Goal: Information Seeking & Learning: Understand process/instructions

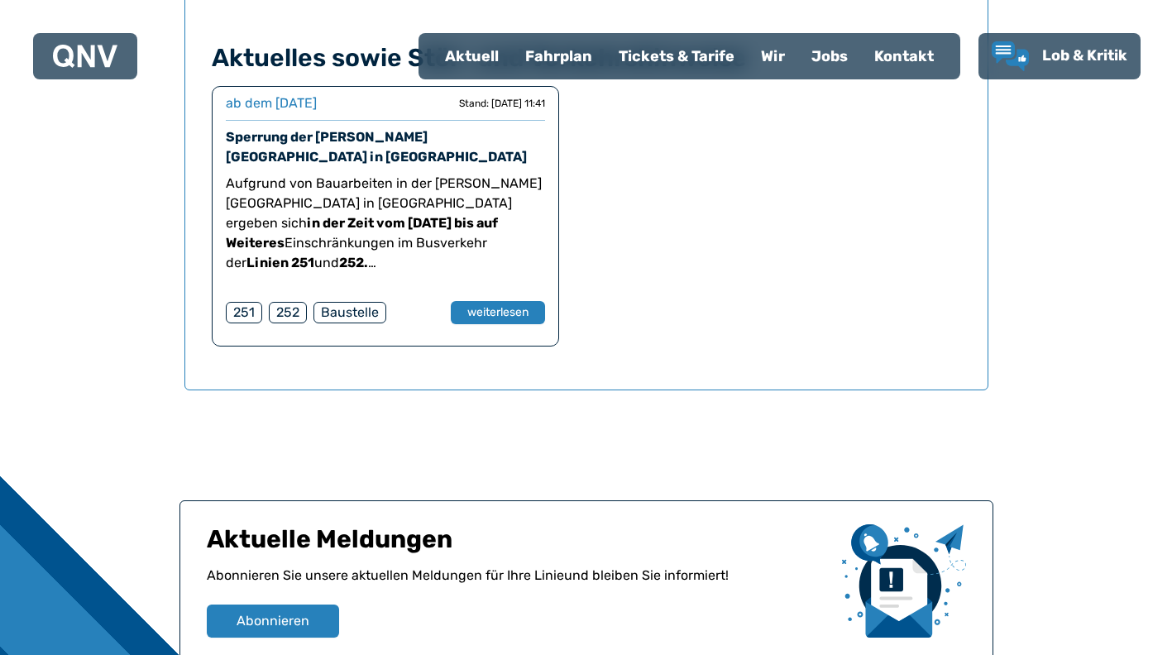
scroll to position [1138, 0]
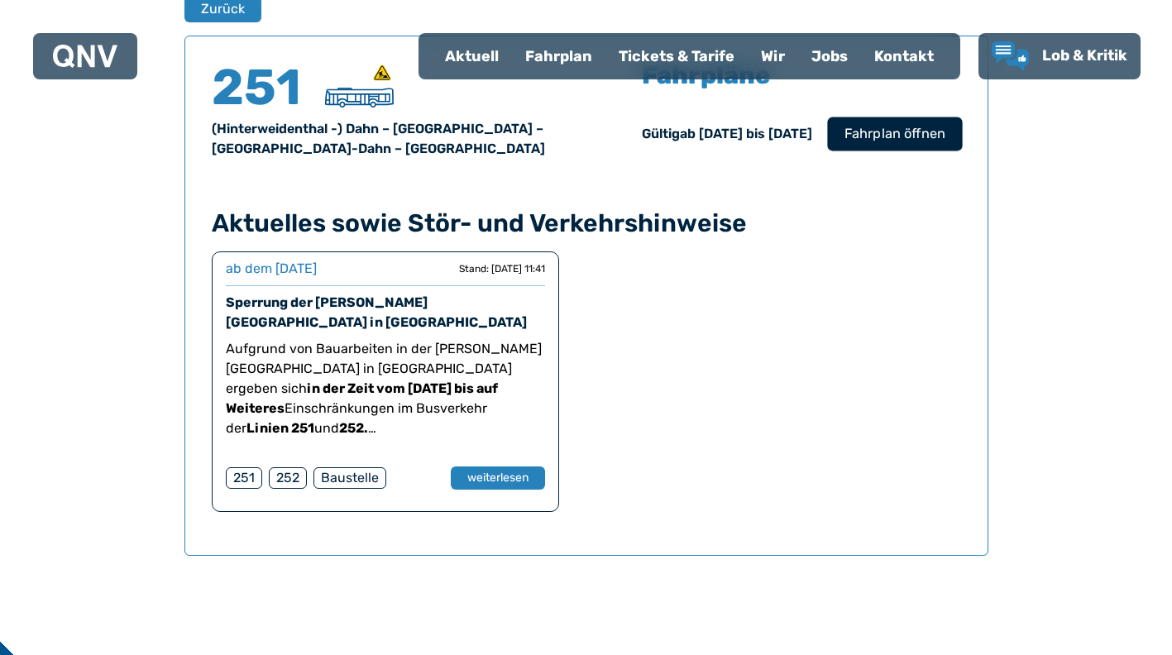
click at [915, 131] on span "Fahrplan öffnen" at bounding box center [894, 134] width 101 height 20
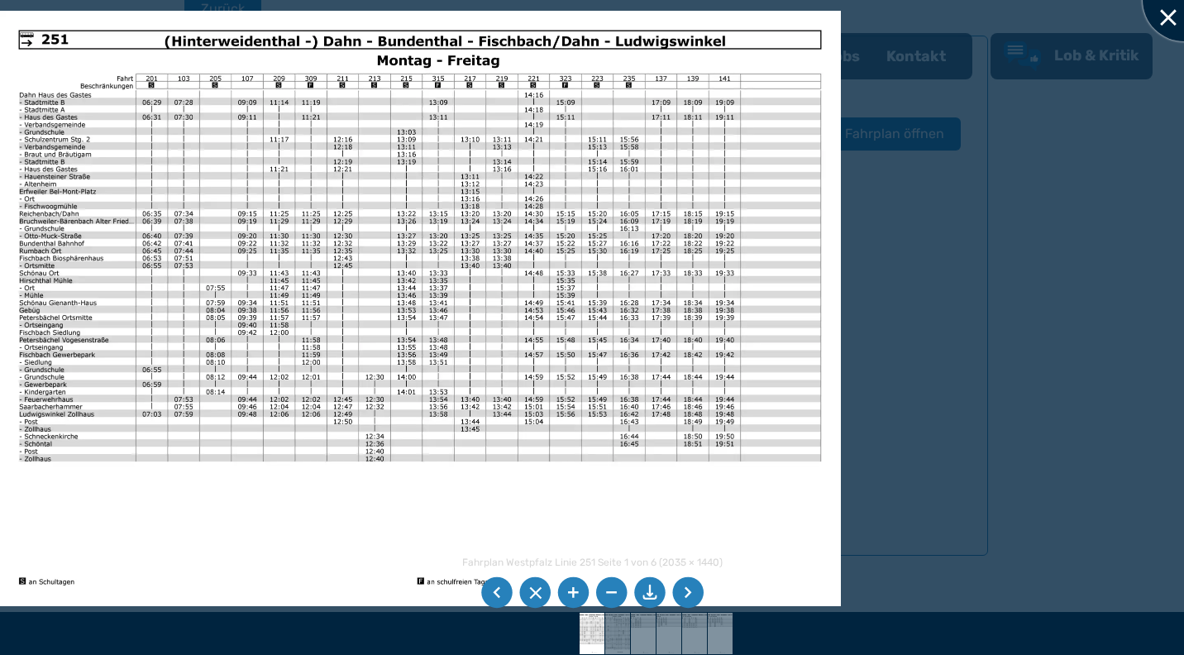
click at [1167, 13] on div at bounding box center [1184, 0] width 83 height 83
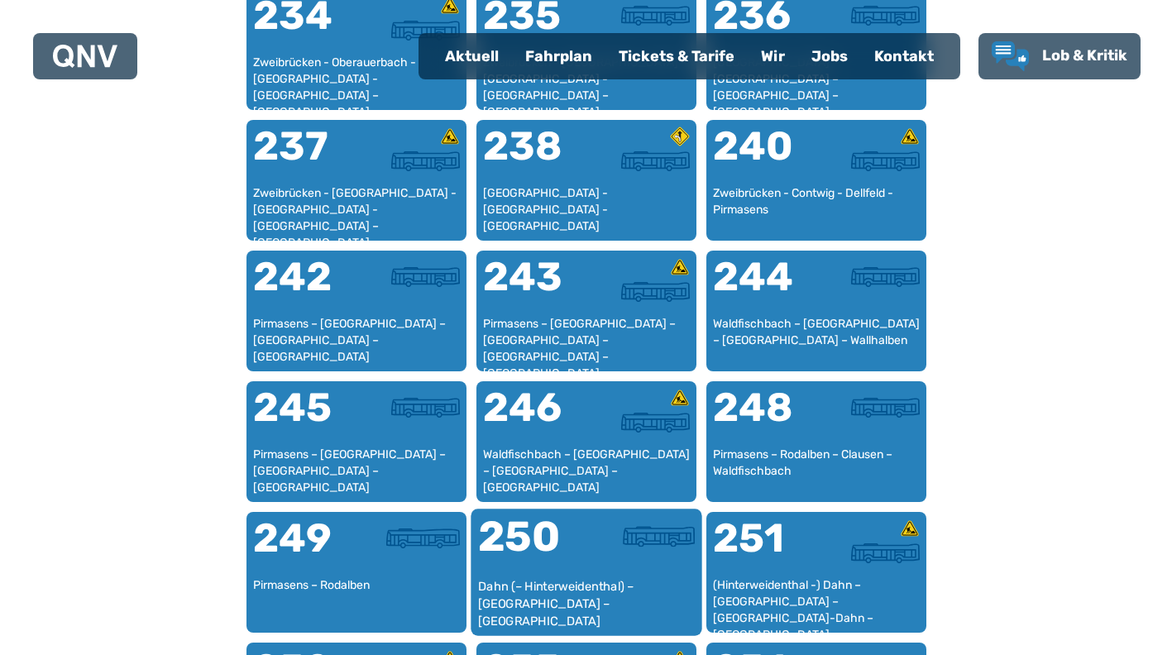
scroll to position [1750, 0]
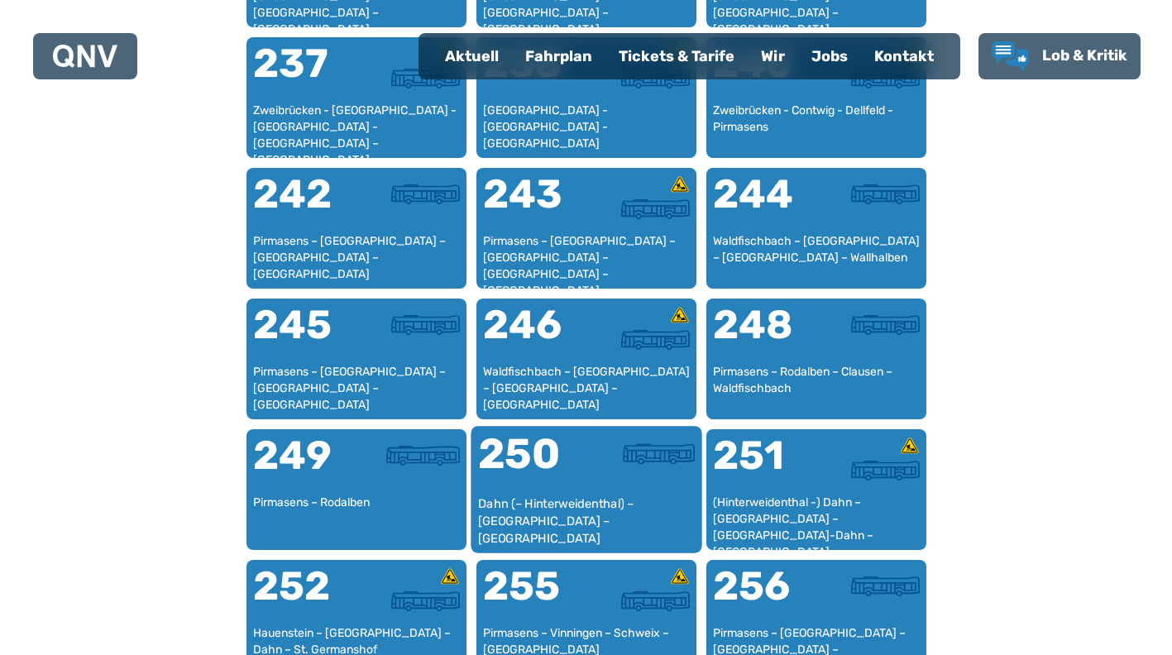
click at [560, 465] on div "250" at bounding box center [531, 464] width 108 height 62
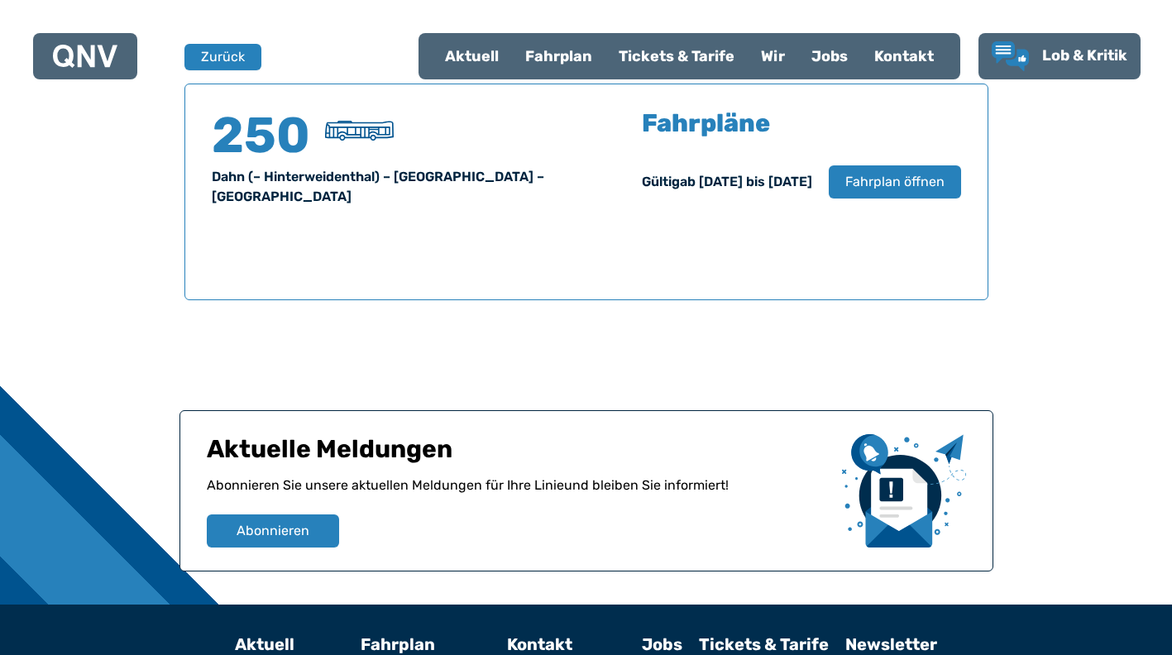
scroll to position [1173, 0]
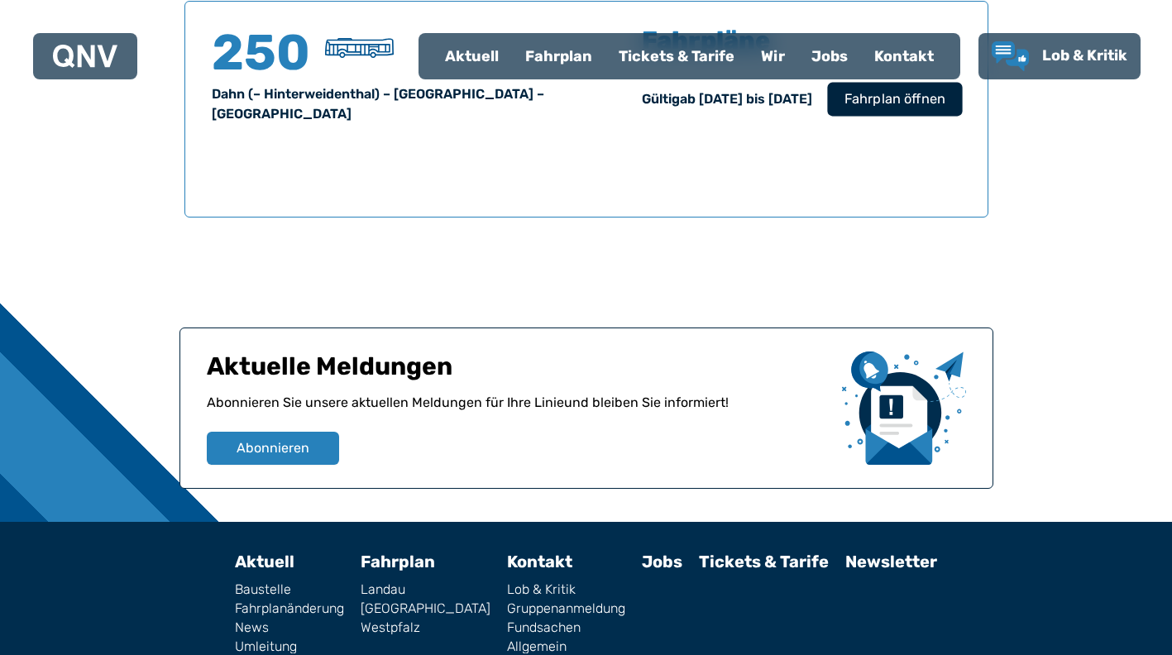
click at [923, 104] on span "Fahrplan öffnen" at bounding box center [894, 99] width 101 height 20
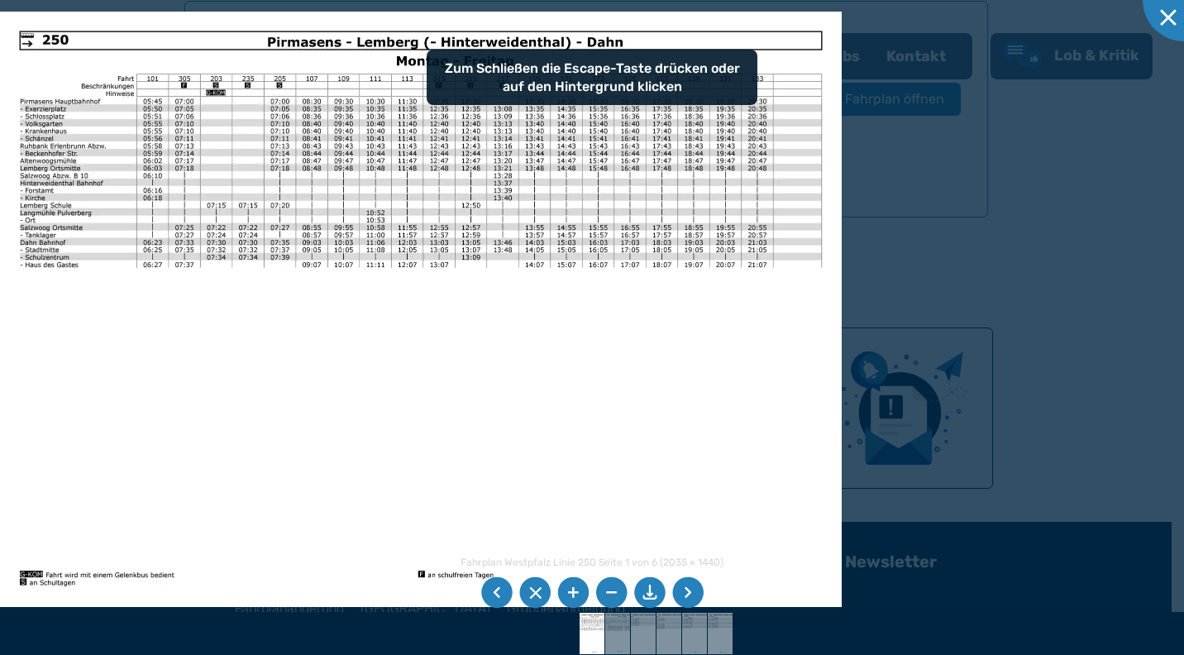
click at [625, 466] on img at bounding box center [421, 310] width 842 height 596
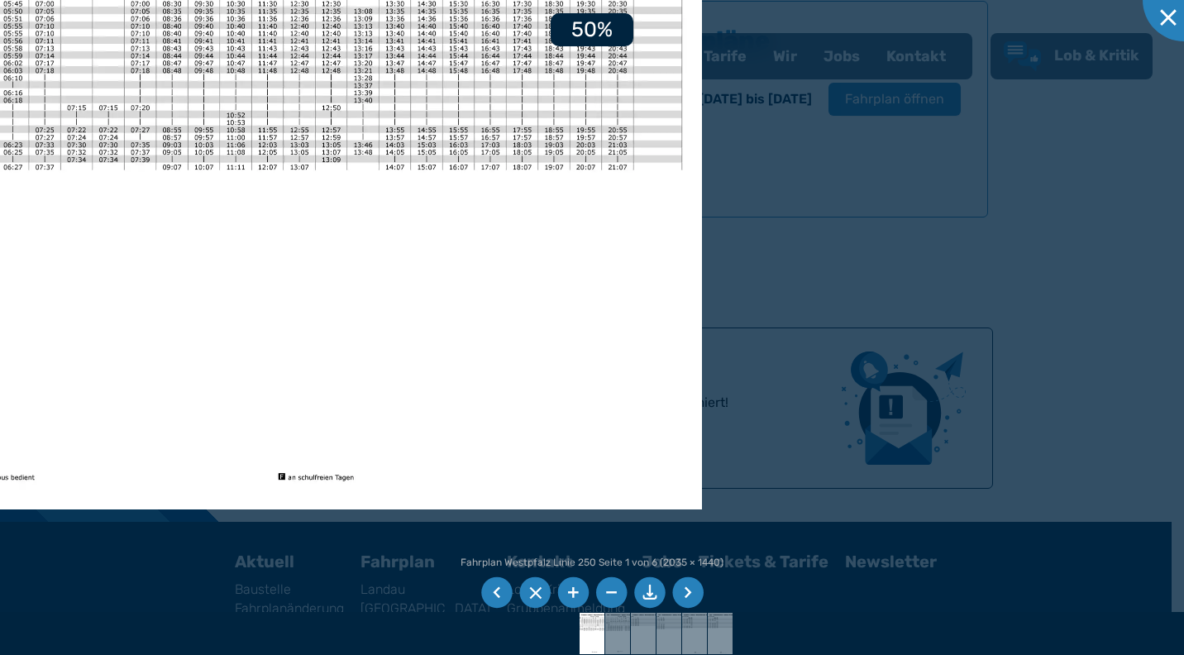
click at [693, 586] on li at bounding box center [687, 592] width 31 height 31
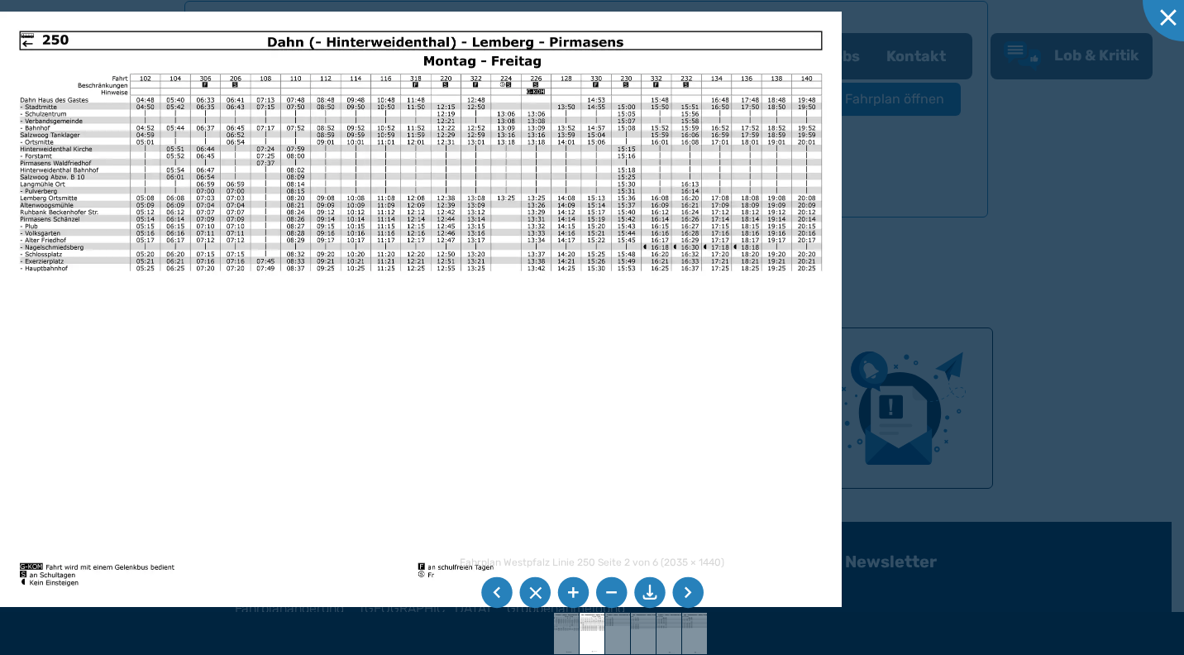
click at [1046, 136] on div at bounding box center [592, 327] width 1184 height 655
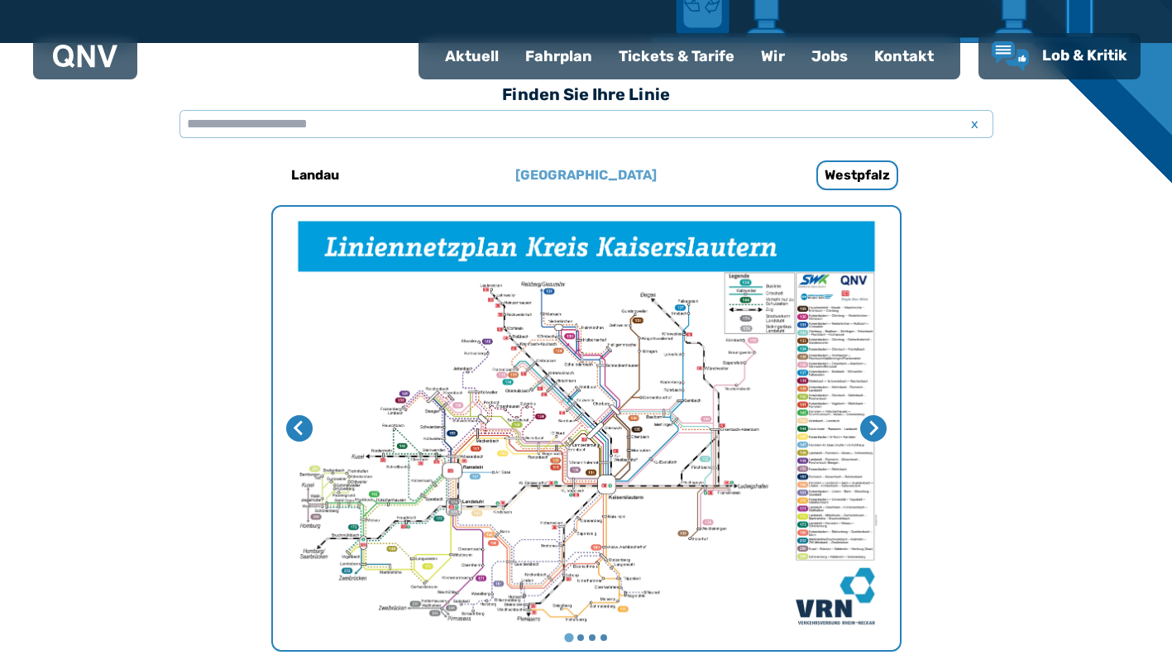
scroll to position [346, 0]
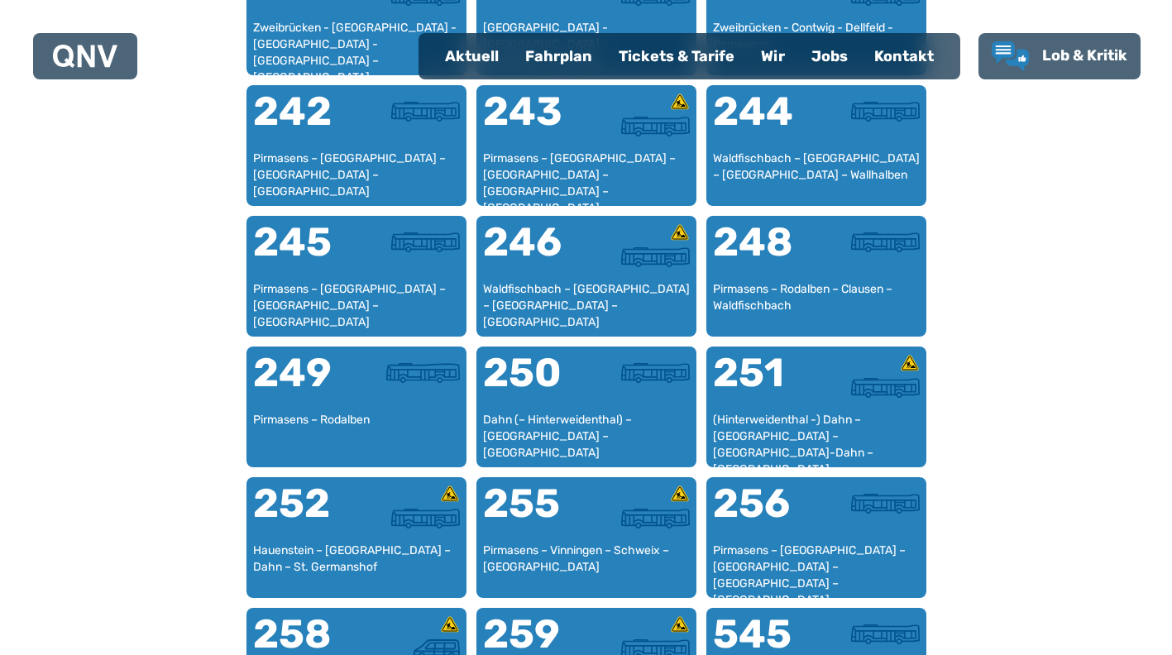
scroll to position [1916, 0]
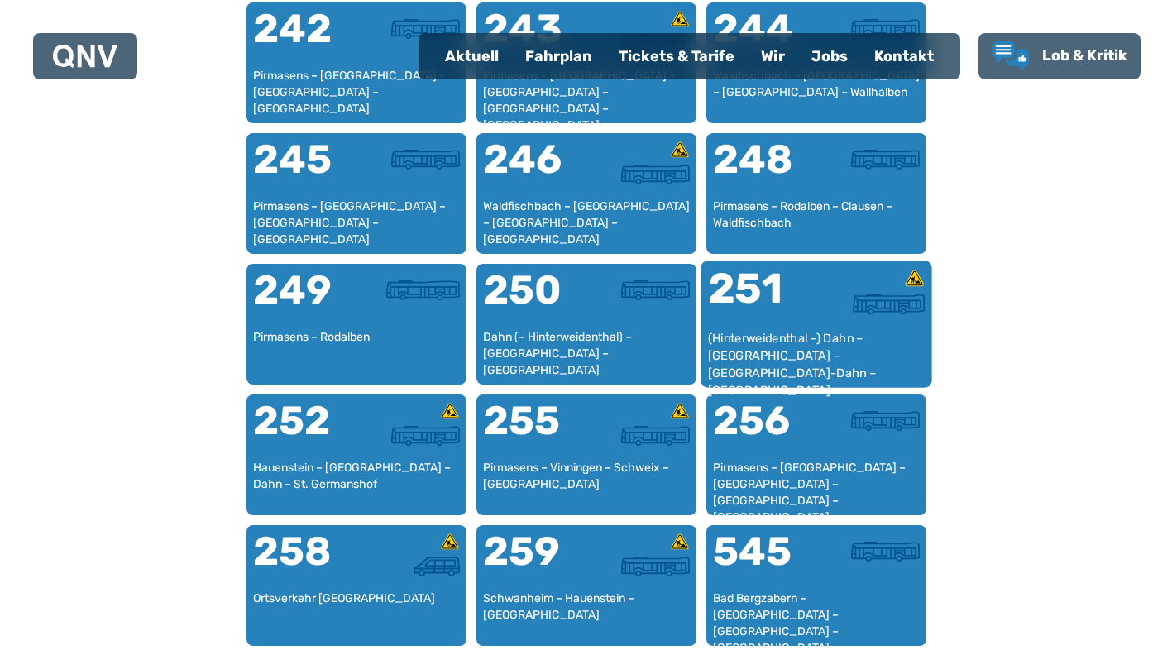
click at [903, 331] on div "(Hinterweidenthal -) Dahn – [GEOGRAPHIC_DATA] – [GEOGRAPHIC_DATA]-Dahn – [GEOGR…" at bounding box center [816, 355] width 218 height 50
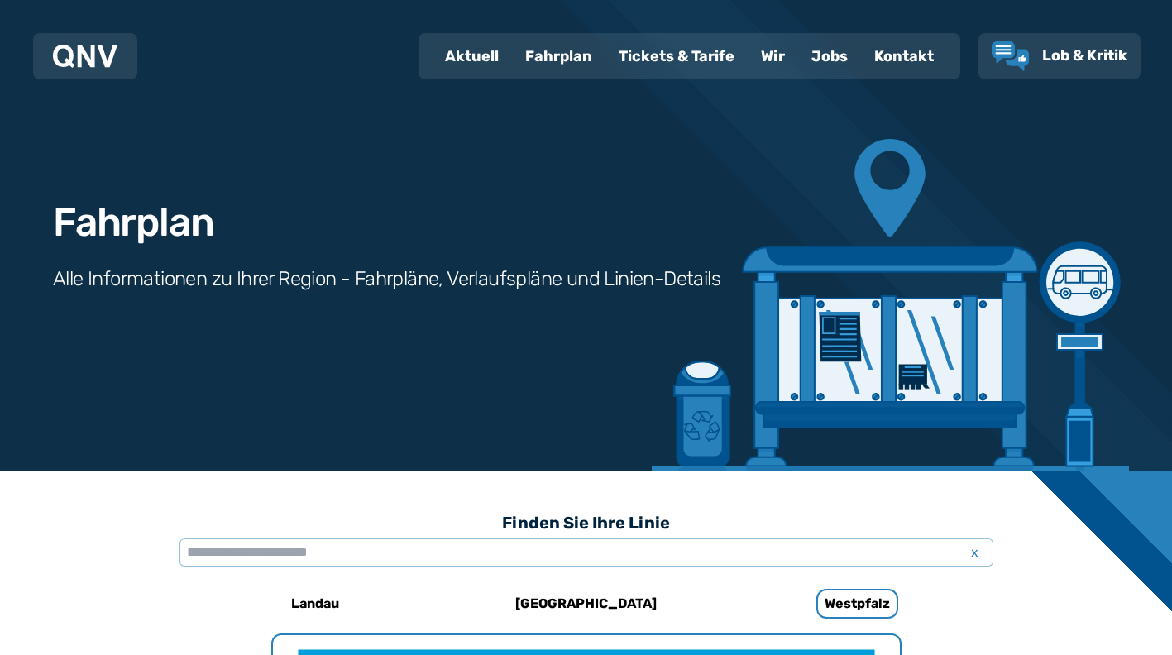
scroll to position [1090, 0]
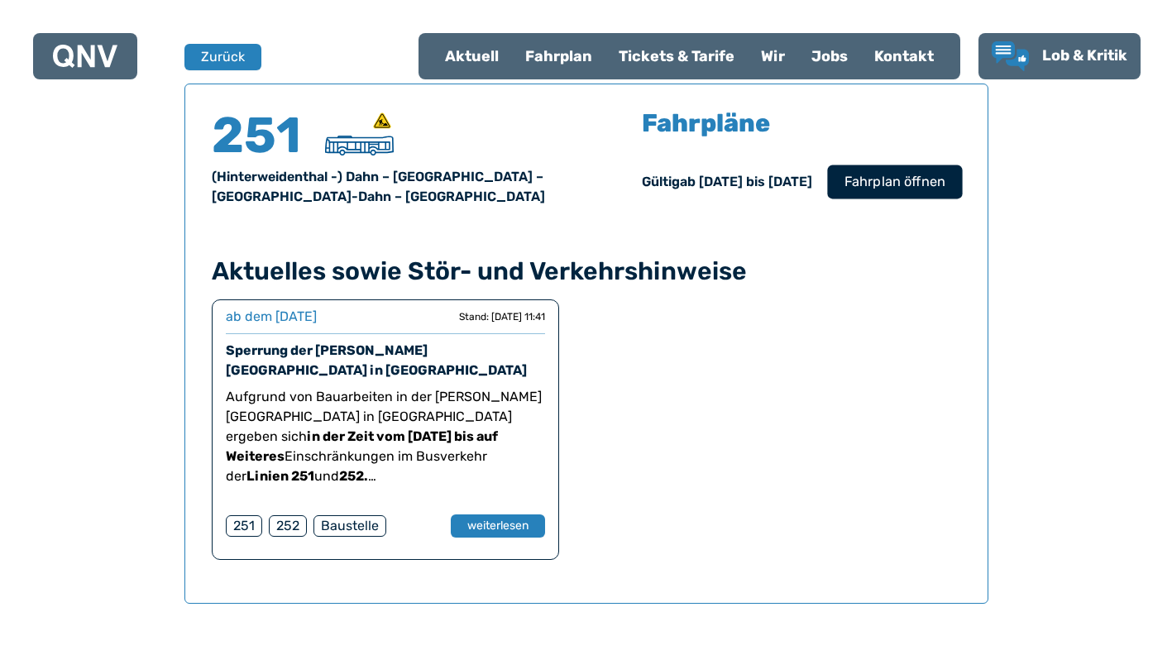
click at [877, 189] on span "Fahrplan öffnen" at bounding box center [894, 182] width 101 height 20
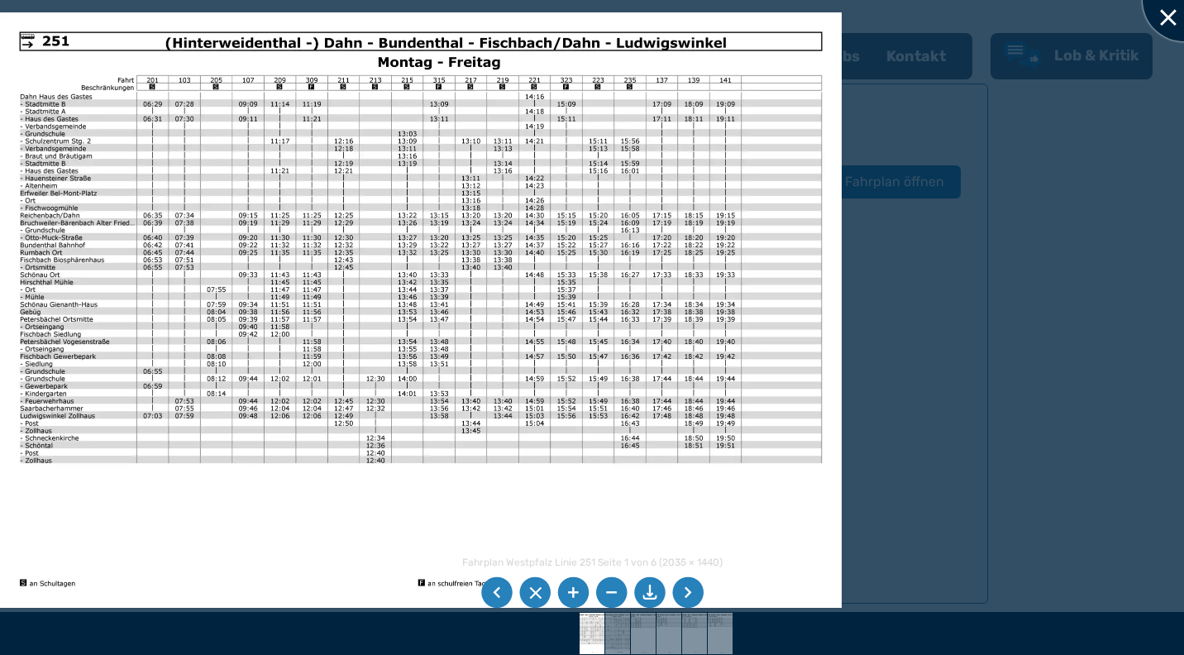
click at [1170, 23] on div at bounding box center [1184, 0] width 83 height 83
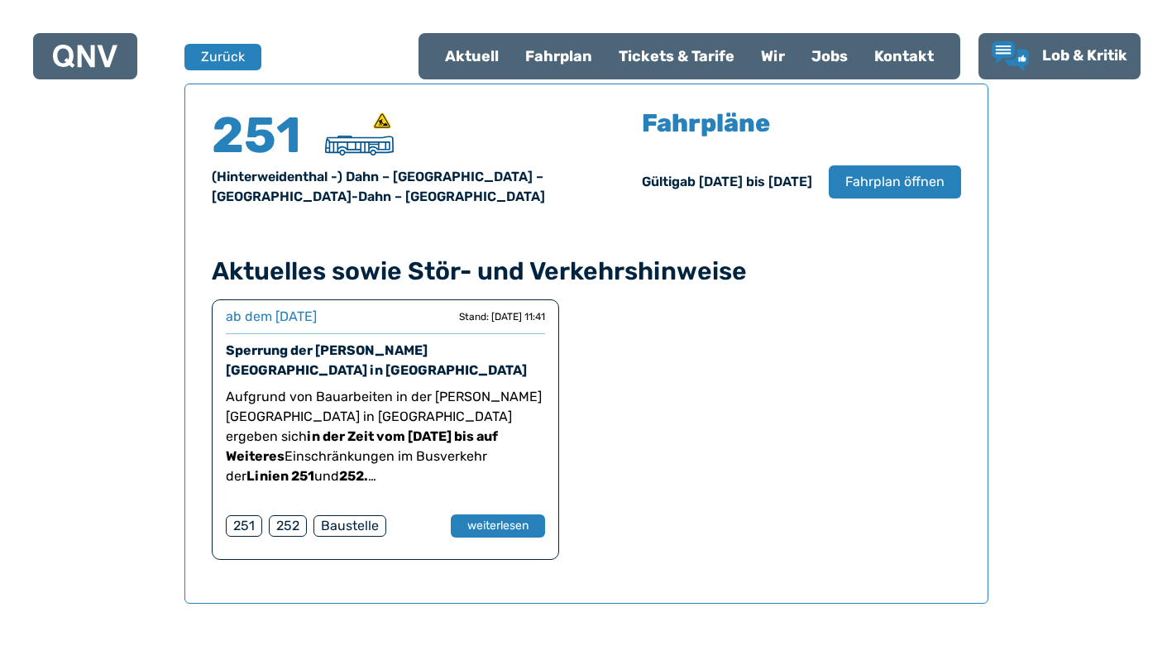
click at [877, 409] on div "ab dem [DATE] ab dem [DATE] Stand: [DATE] 11:41 Sperrung der [PERSON_NAME][GEOG…" at bounding box center [586, 429] width 749 height 261
